Goal: Information Seeking & Learning: Learn about a topic

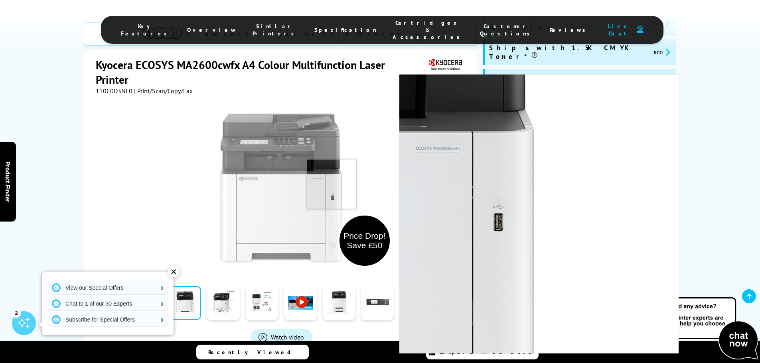
scroll to position [160, 0]
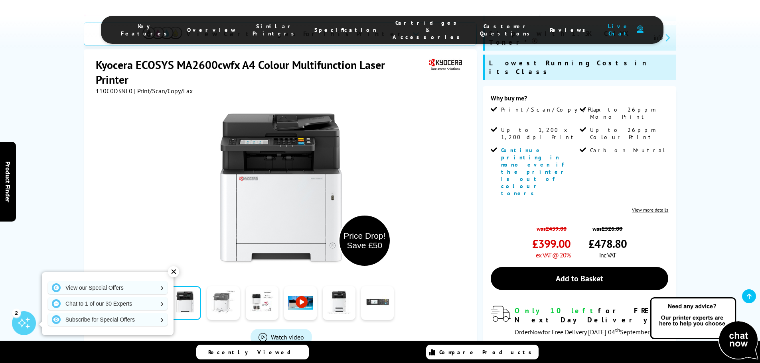
click at [229, 286] on link at bounding box center [223, 303] width 33 height 34
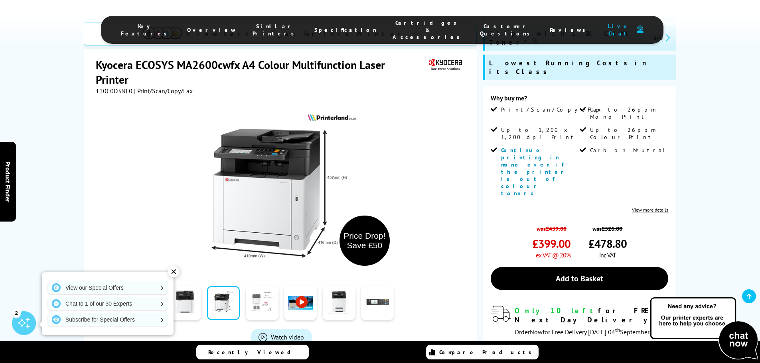
click at [252, 286] on link at bounding box center [262, 303] width 33 height 34
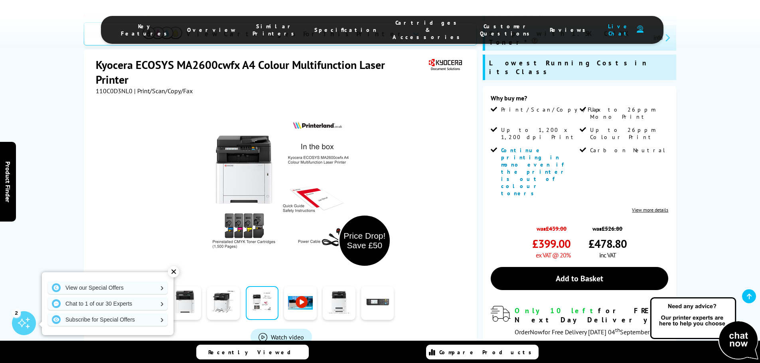
click at [295, 286] on link at bounding box center [300, 303] width 33 height 34
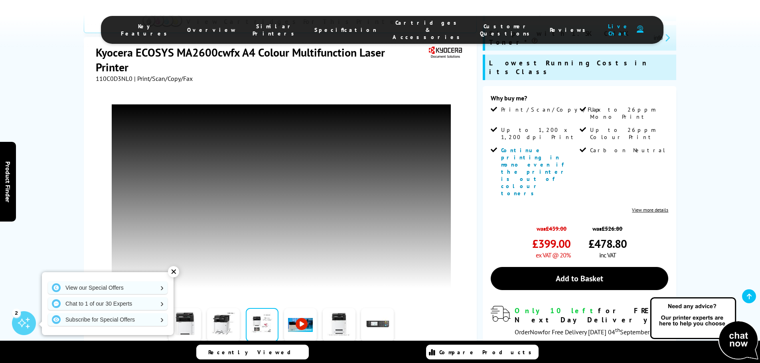
click at [172, 271] on div "✕" at bounding box center [173, 272] width 11 height 11
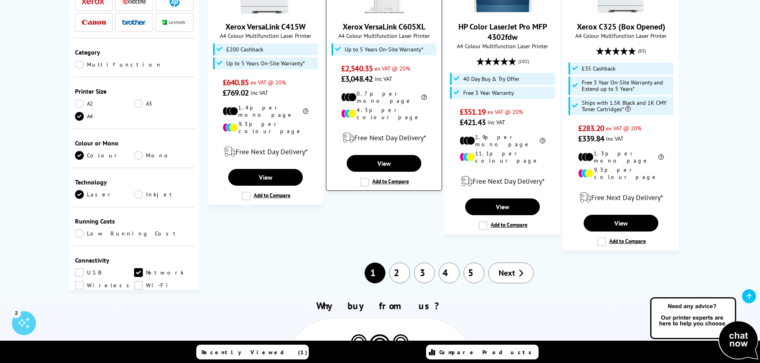
scroll to position [918, 0]
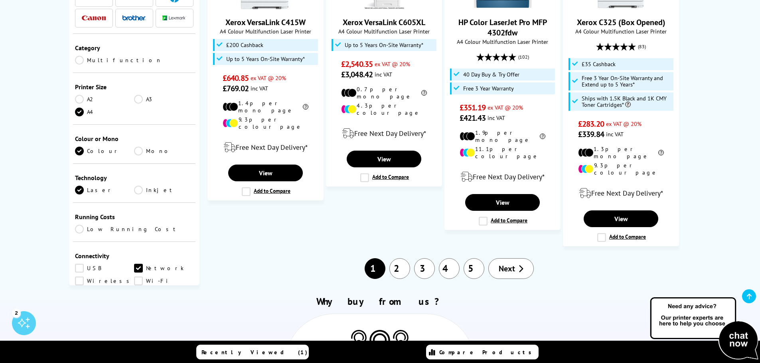
click at [401, 259] on link "2" at bounding box center [399, 269] width 21 height 21
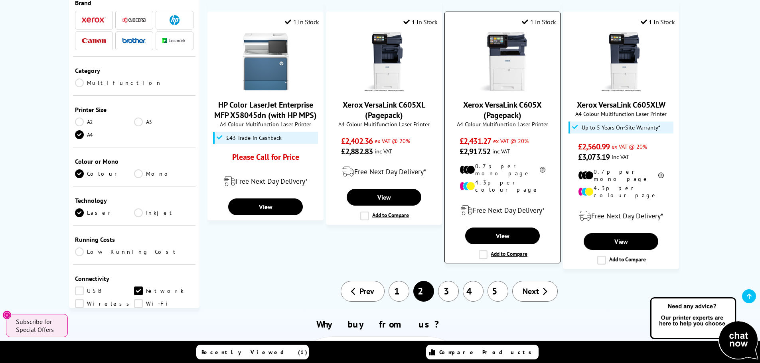
scroll to position [798, 0]
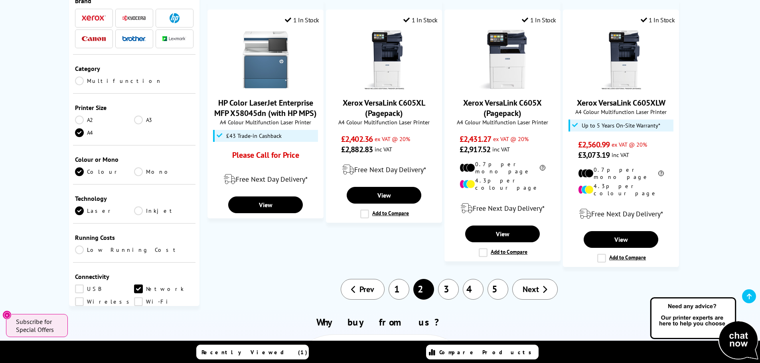
click at [449, 279] on link "3" at bounding box center [448, 289] width 21 height 21
